Goal: Contribute content: Add original content to the website for others to see

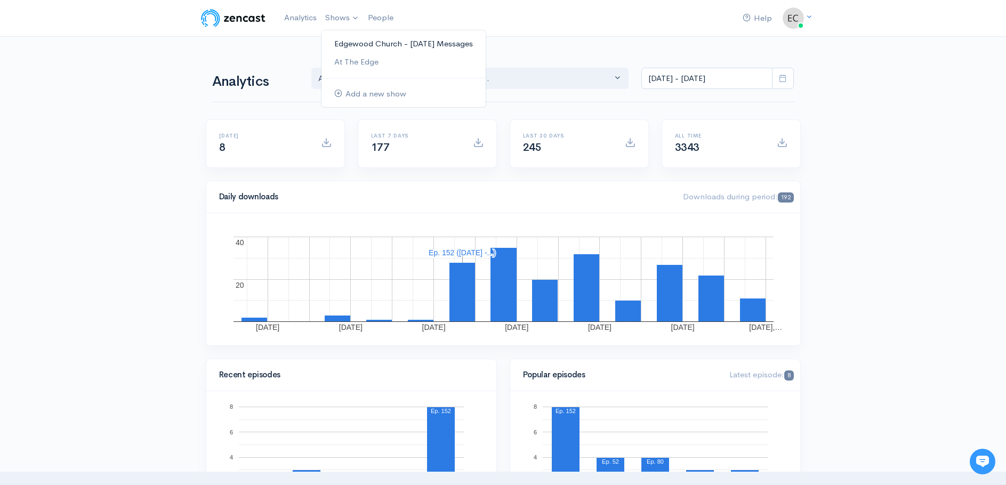
click at [348, 45] on link "Edgewood Church - [DATE] Messages" at bounding box center [403, 44] width 164 height 19
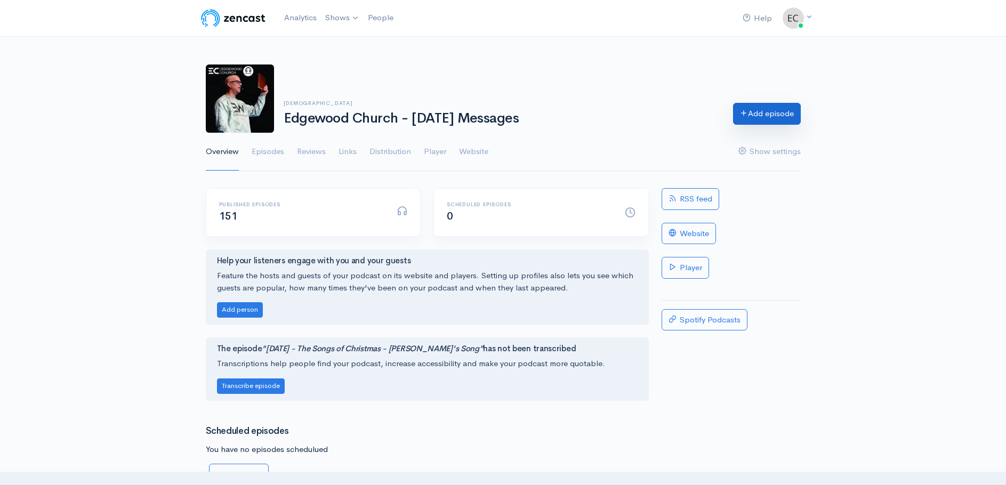
click at [763, 118] on link "Add episode" at bounding box center [767, 114] width 68 height 22
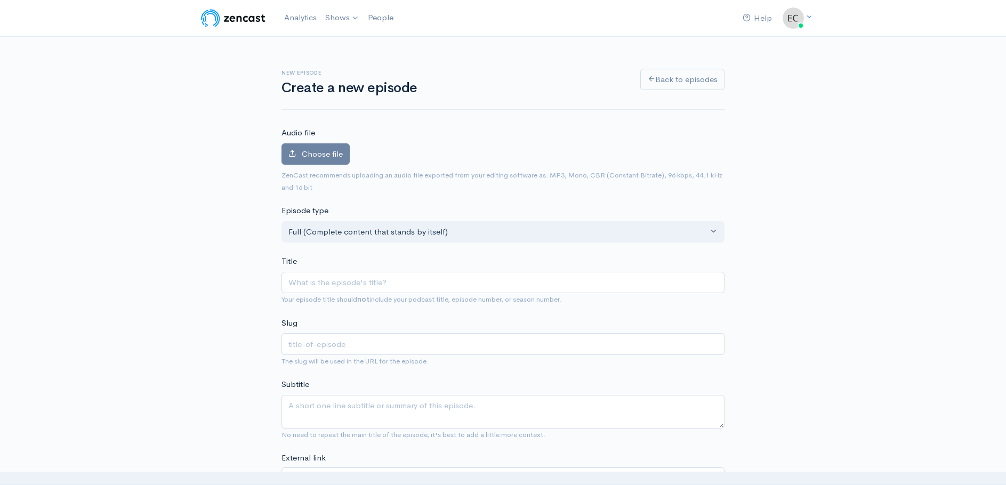
click at [289, 281] on input "Title" at bounding box center [502, 283] width 443 height 22
type input "1"
type input "10"
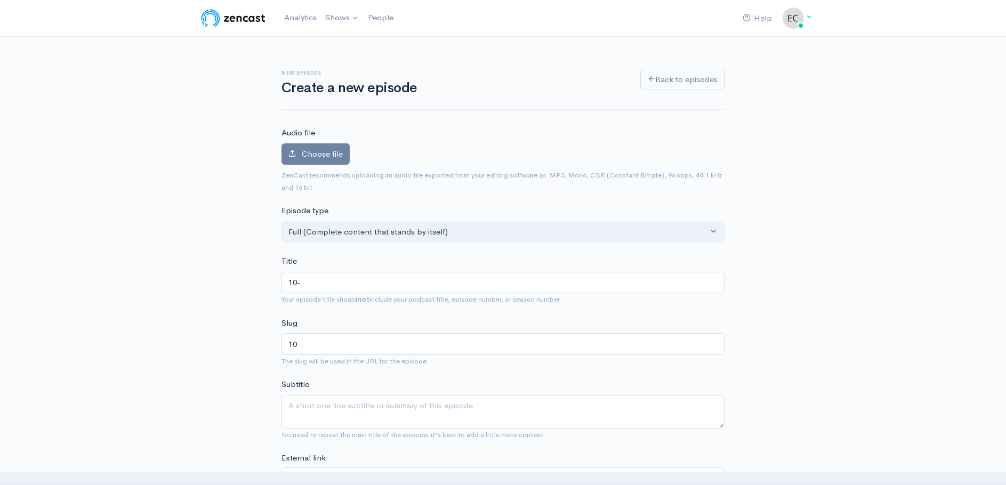
type input "10-0"
type input "10-05"
type input "10-05-2"
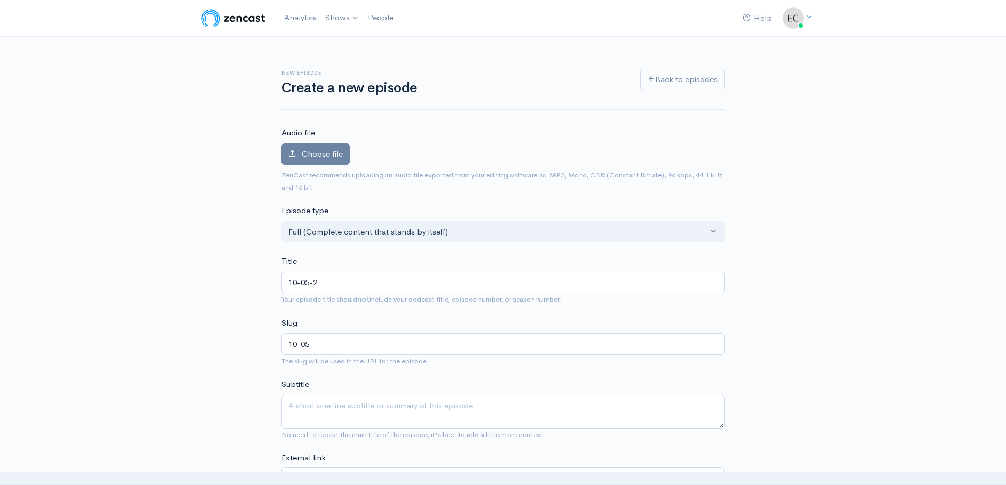
type input "10-05-2"
type input "[DATE]"
type input "[DATE] - T"
type input "[DATE]-t"
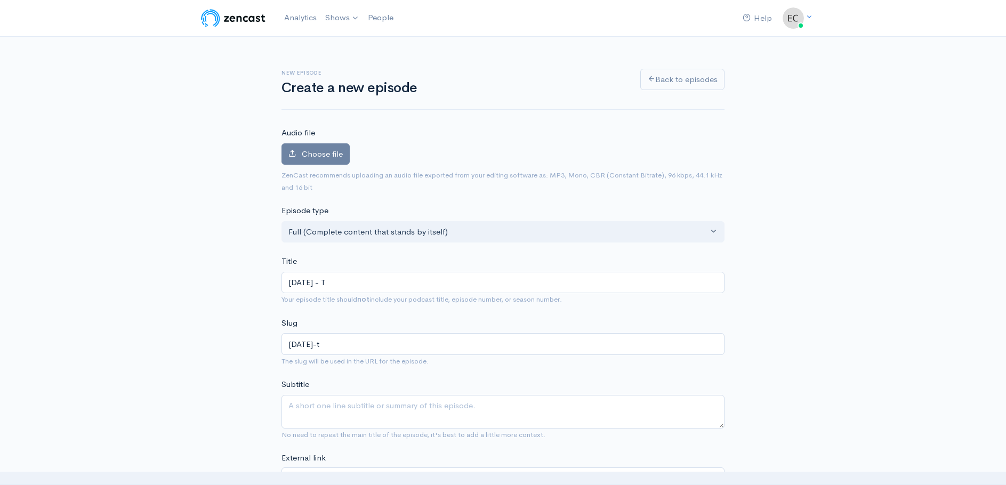
type input "[DATE] - Th"
type input "[DATE]-th"
type input "[DATE] - The"
type input "[DATE]-the"
type input "[DATE] - The R"
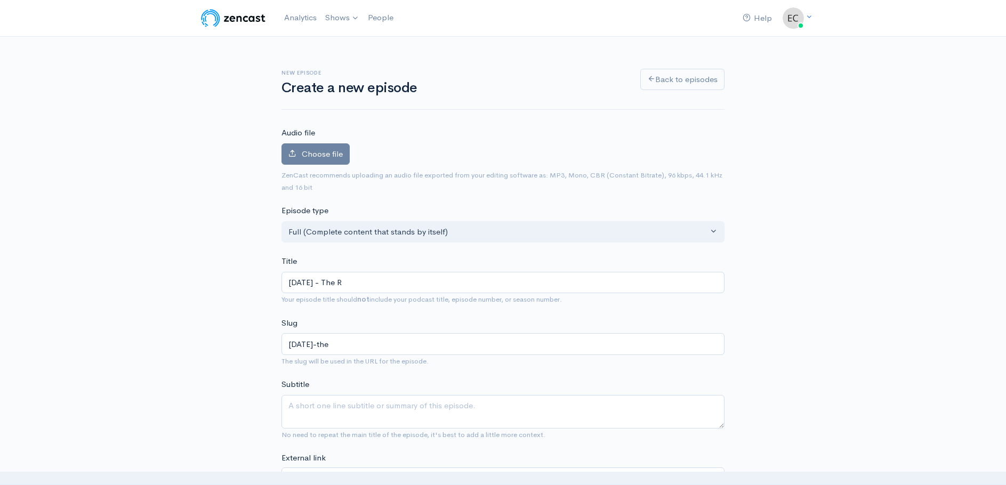
type input "[DATE]-the-r"
type input "[DATE] - The Re"
type input "[DATE]-the-re"
type input "[DATE] - The Ren"
type input "[DATE]-the-ren"
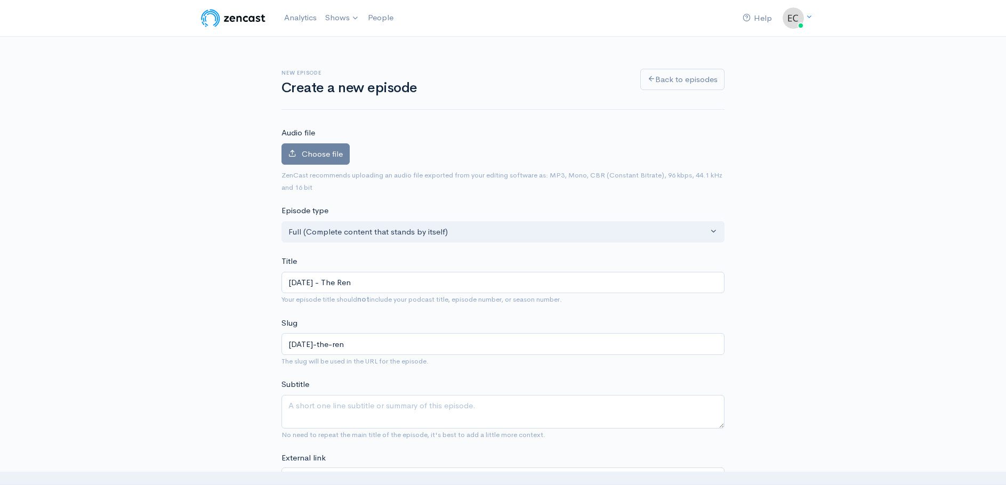
type input "[DATE] - The [PERSON_NAME]"
type input "[DATE]-the-[PERSON_NAME]"
type input "[DATE] - The Renew"
type input "[DATE]-the-renew"
type input "[DATE] - The Renewal"
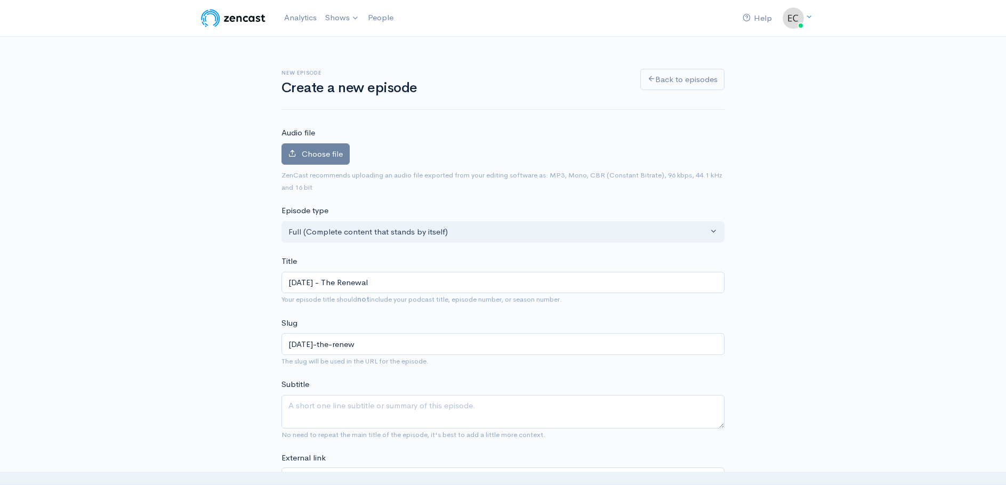
type input "[DATE]-the-renewal"
type input "[DATE] - The Renewal R"
type input "[DATE]-the-renewal-r"
type input "[DATE] - The Renewal Ro"
type input "[DATE]-the-renewal-ro"
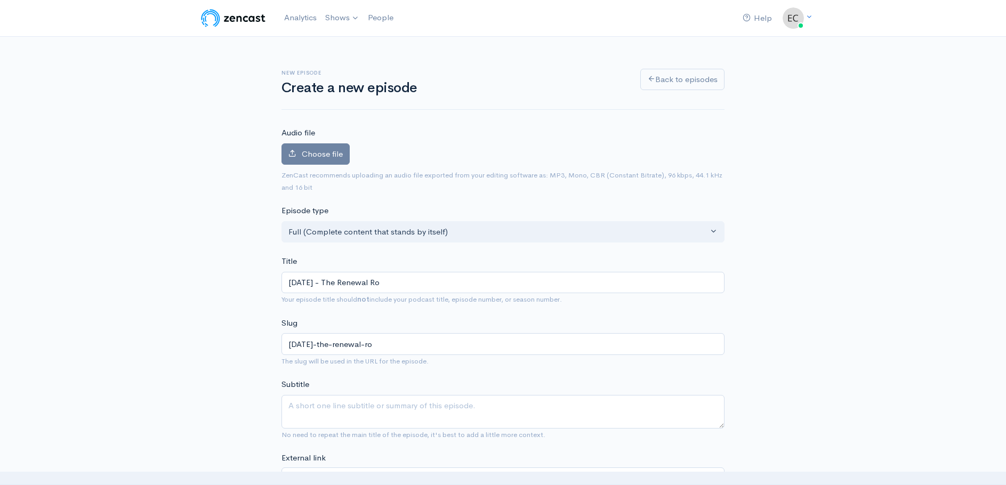
type input "[DATE] - The Renewal Roo"
type input "[DATE]-the-renewal-roo"
type input "[DATE] - The Renewal Room"
type input "[DATE]-the-renewal-room"
type input "[DATE] - The Renewal Room: R"
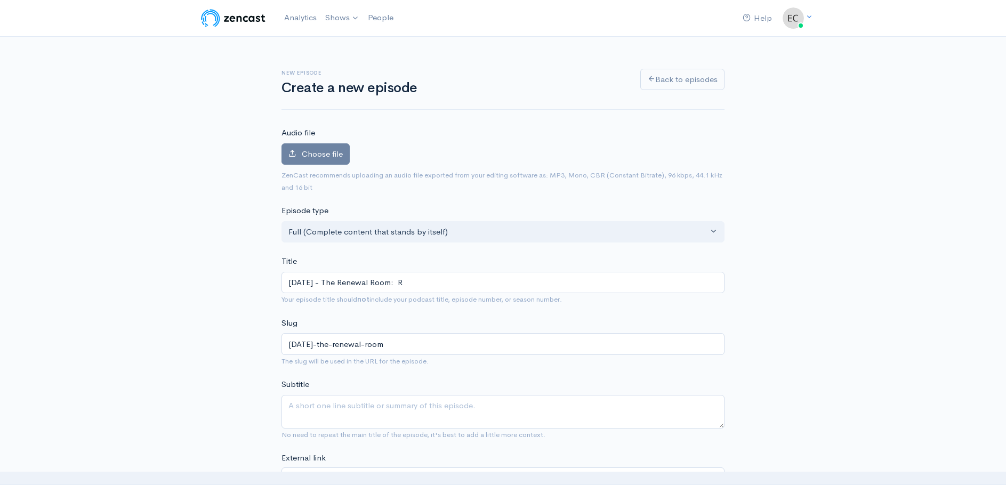
type input "[DATE]-the-renewal-room-r"
type input "[DATE] - The Renewal Room: Re"
type input "[DATE]-the-renewal-room-re"
type input "[DATE] - The Renewal Room: Ren"
type input "[DATE]-the-renewal-room-ren"
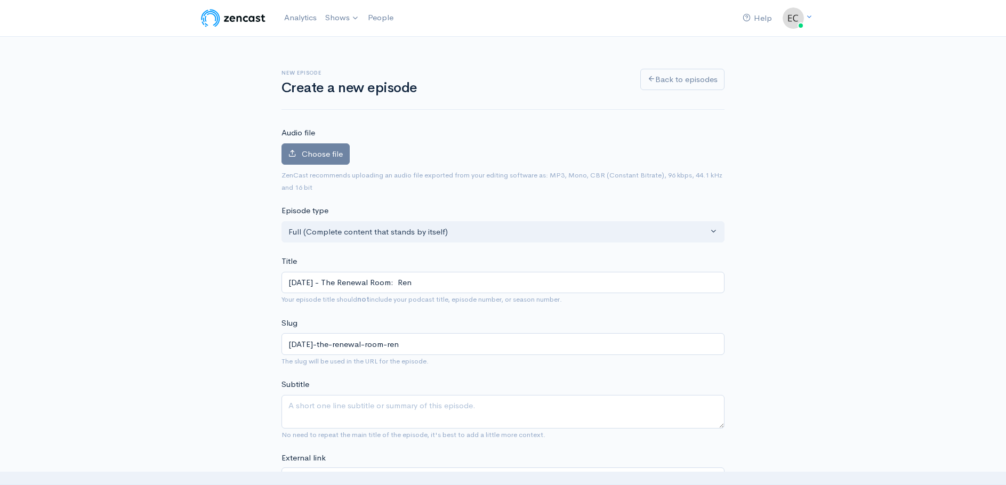
type input "[DATE] - The Renewal Room: [GEOGRAPHIC_DATA]"
type input "[DATE]-the-renewal-room-[GEOGRAPHIC_DATA]"
type input "[DATE] - The Renewal Room: Renov"
type input "[DATE]-the-renewal-room-renov"
type input "[DATE] - The Renewal Room: [MEDICAL_DATA]"
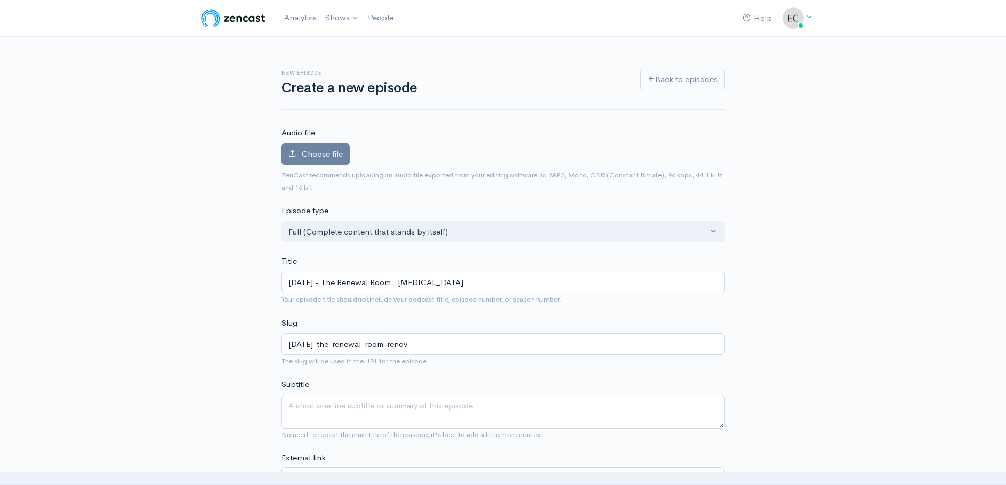
type input "[DATE]-the-renewal-room-[MEDICAL_DATA]"
type input "[DATE] - The Renewal Room: Renovat"
type input "[DATE]-the-renewal-room-renovat"
type input "[DATE] - The Renewal Room: Renovate"
type input "[DATE]-the-renewal-room-renovate"
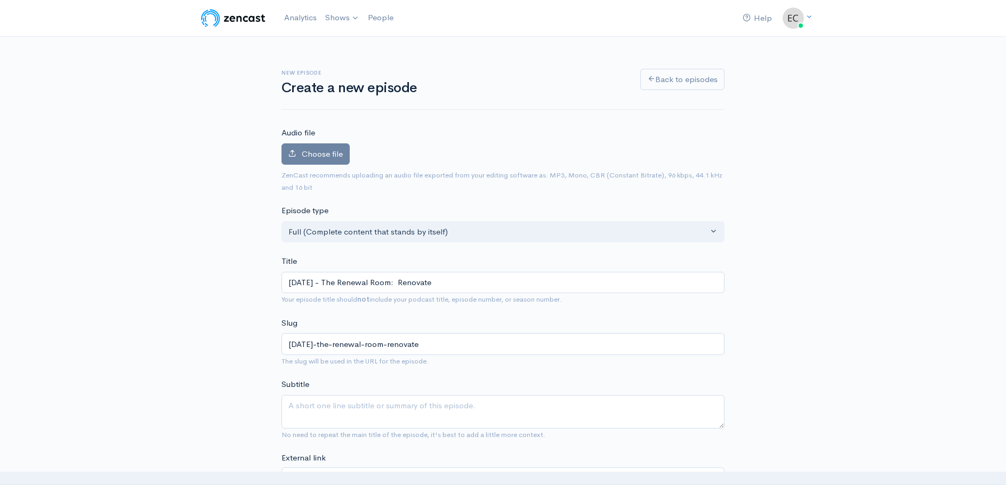
type input "[DATE] - The Renewal Room: Renovated"
type input "[DATE]-the-renewal-room-renovated"
type input "[DATE] - The Renewal Room: Renovated L"
type input "[DATE]-the-renewal-room-renovated-l"
type input "[DATE] - The Renewal Room: Renovated Li"
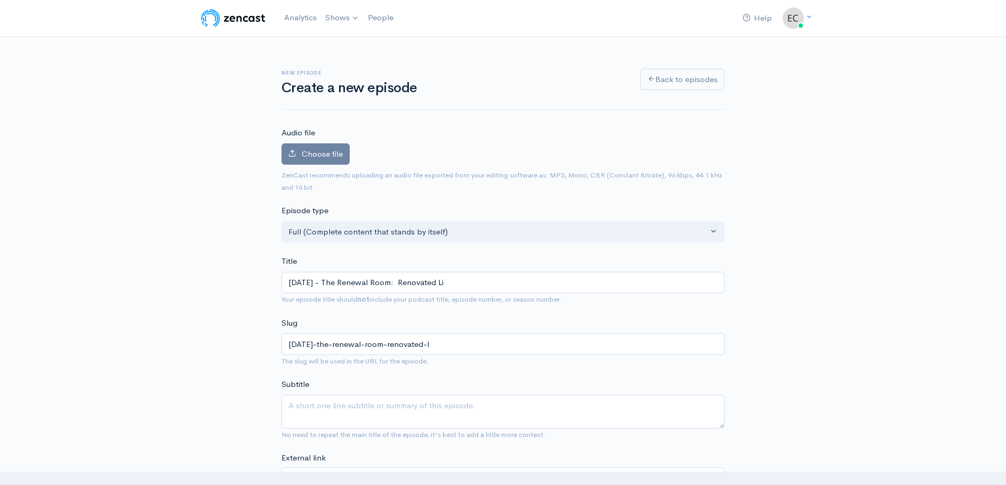
type input "[DATE]-the-renewal-room-renovated-li"
type input "[DATE] - The Renewal Room: Renovated Lif"
type input "[DATE]-the-renewal-room-renovated-lif"
type input "[DATE] - The Renewal Room: Renovated Life"
type input "[DATE]-the-renewal-room-renovated-life"
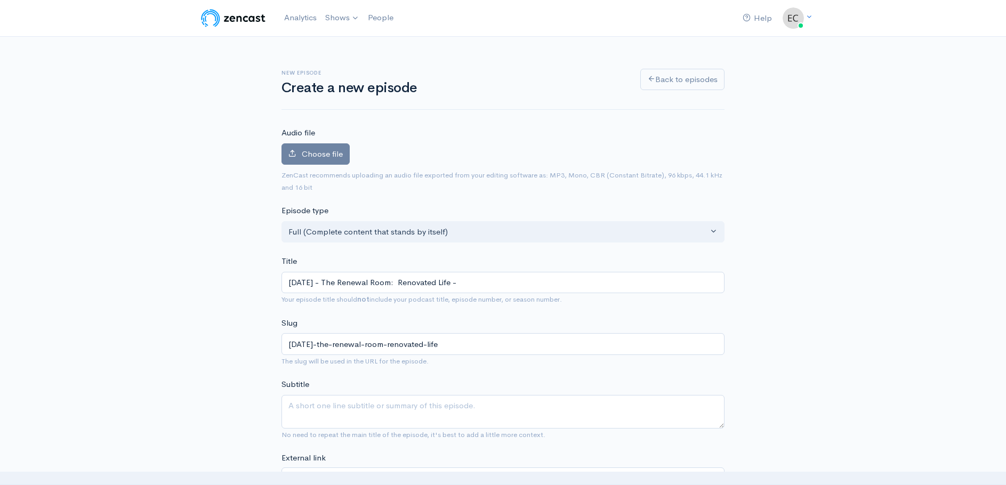
type input "[DATE] - The Renewal Room: Renovated Life - P"
type input "[DATE]-the-renewal-room-renovated-life-p"
type input "[DATE] - The Renewal Room: Renovated Life - Pa"
type input "[DATE]-the-renewal-room-renovated-life-[GEOGRAPHIC_DATA]"
type input "[DATE] - The Renewal Room: Renovated Life - Pas"
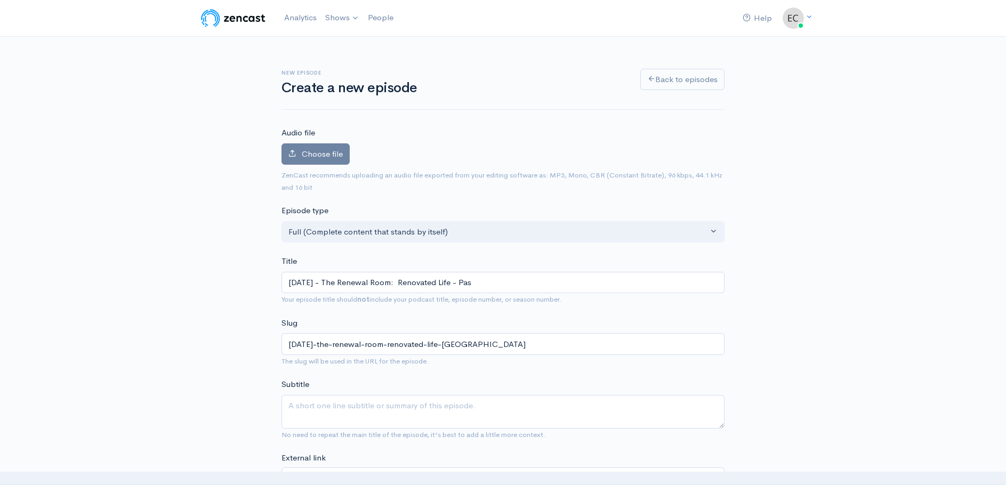
type input "[DATE]-the-renewal-room-renovated-life-pas"
type input "[DATE] - The Renewal Room: Renovated Life - Past"
type input "[DATE]-the-renewal-room-renovated-life-past"
type input "[DATE] - The Renewal Room: Renovated Life - Pastor"
type input "[DATE]-the-renewal-room-renovated-life-[DEMOGRAPHIC_DATA]"
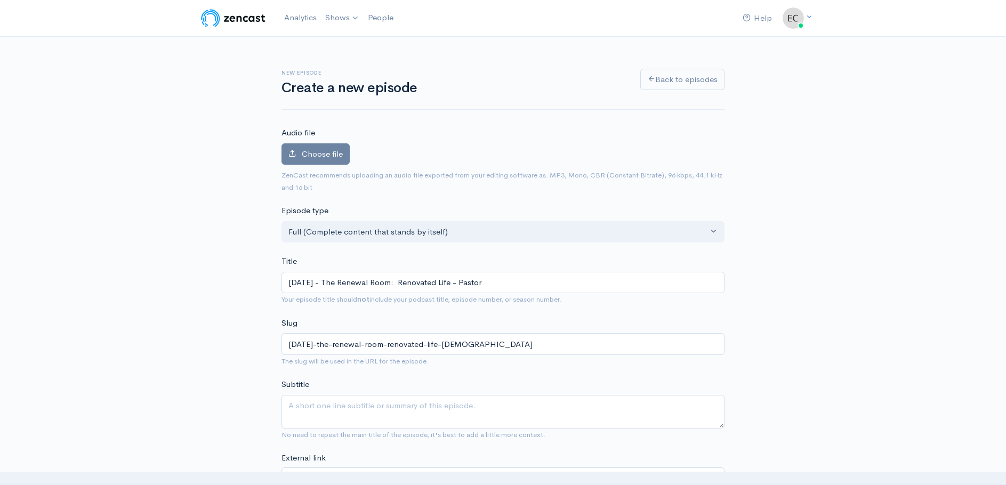
type input "[DATE] - The Renewal Room: Renovated Life - Pastor J"
type input "[DATE]-the-renewal-room-renovated-life-pastor-j"
type input "[DATE] - The Renewal Room: Renovated Life - [PERSON_NAME]"
type input "[DATE]-the-renewal-room-renovated-life-[PERSON_NAME]"
type input "[DATE] - The Renewal Room: Renovated Life - [PERSON_NAME]"
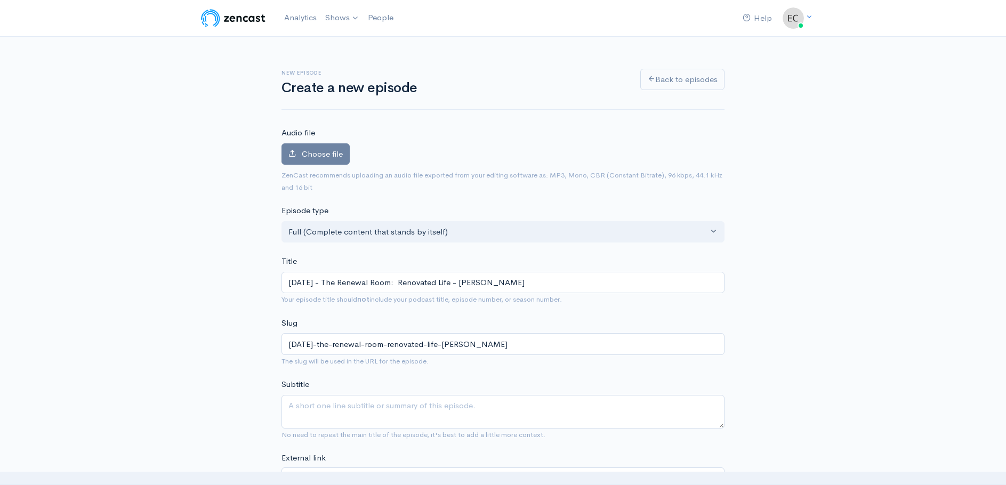
type input "[DATE]-the-renewal-room-renovated-life-pastor-[PERSON_NAME]"
type input "[DATE] - The Renewal Room: Renovated Life - [PERSON_NAME]"
type input "[DATE]-the-renewal-room-renovated-life-pastor-[PERSON_NAME]"
type input "[DATE] - The Renewal Room: Renovated Life - [PERSON_NAME]"
click at [299, 152] on label "Choose file" at bounding box center [315, 154] width 68 height 22
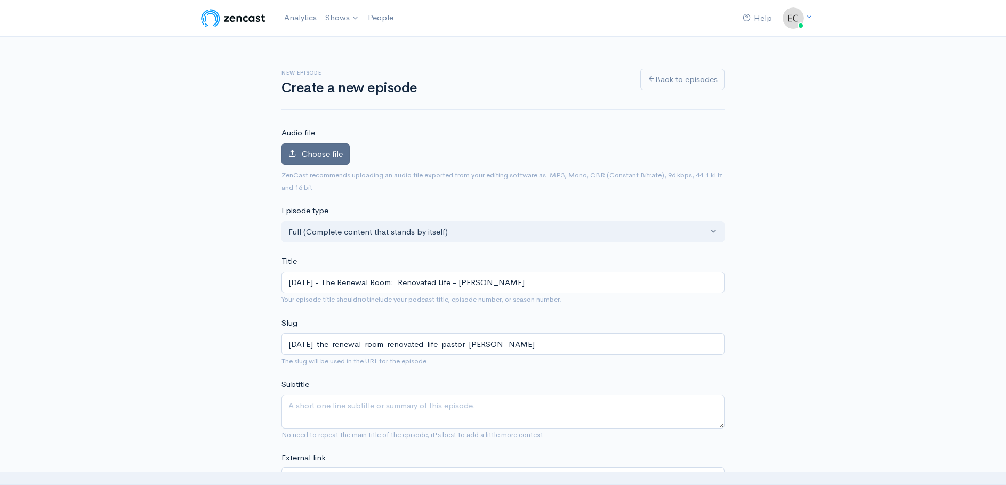
click at [0, 0] on input "Choose file" at bounding box center [0, 0] width 0 height 0
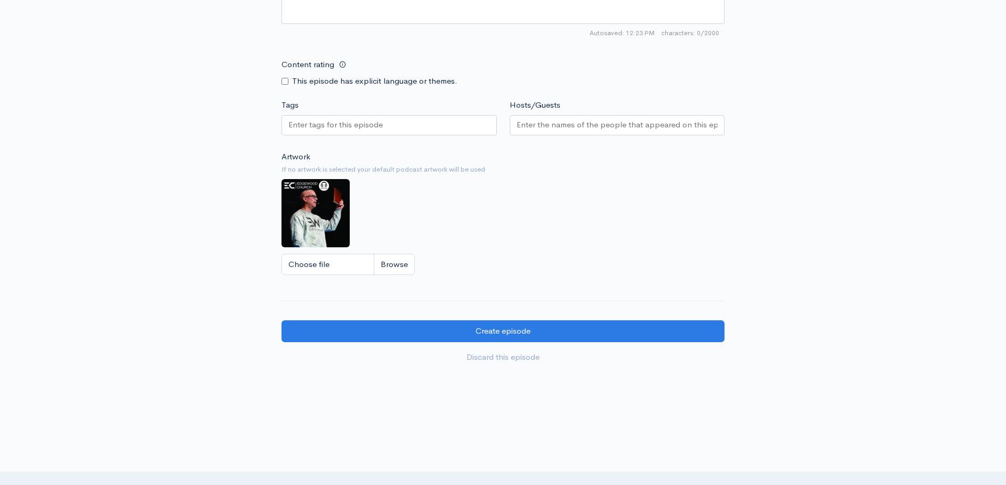
scroll to position [853, 0]
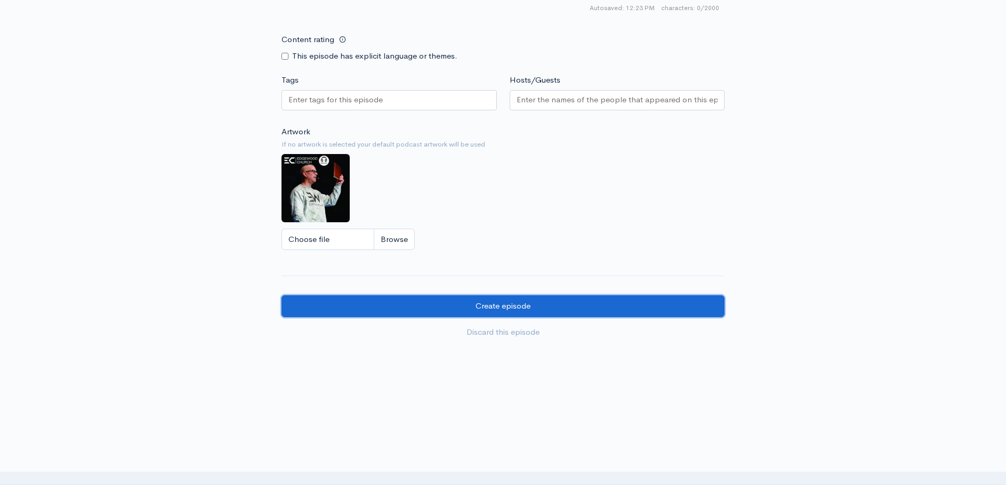
click at [479, 305] on input "Create episode" at bounding box center [502, 306] width 443 height 22
